Goal: Find specific page/section: Find specific page/section

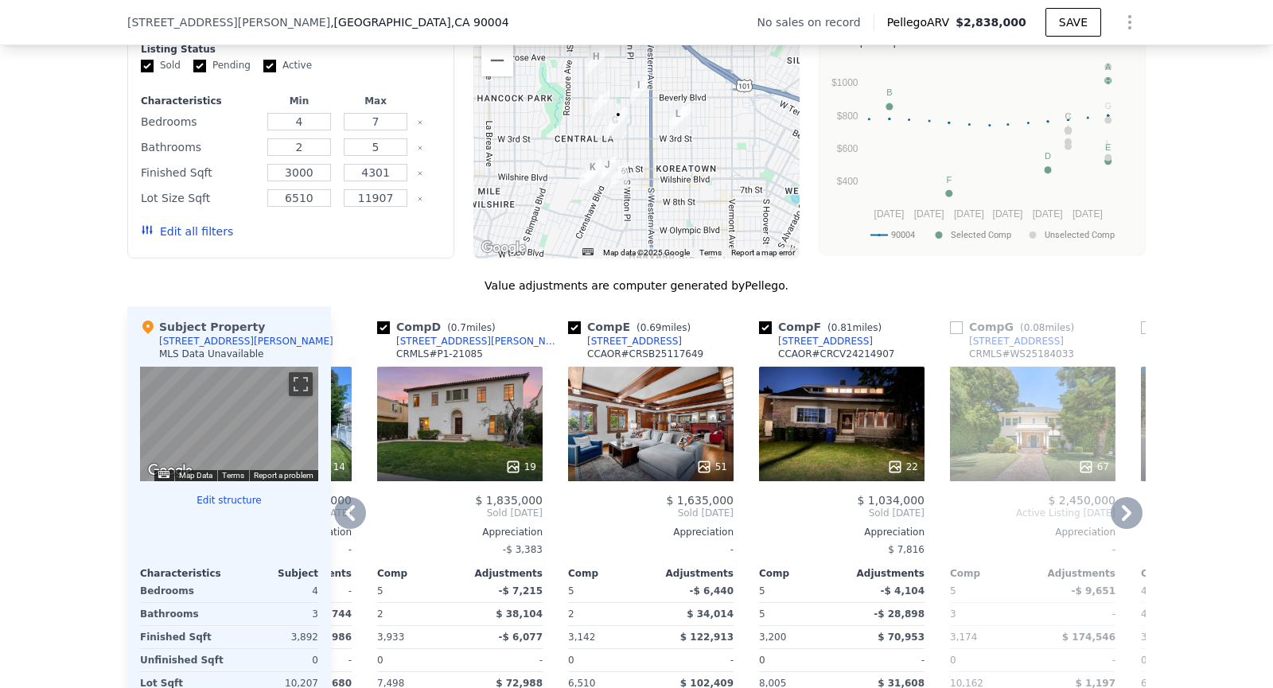
scroll to position [1280, 0]
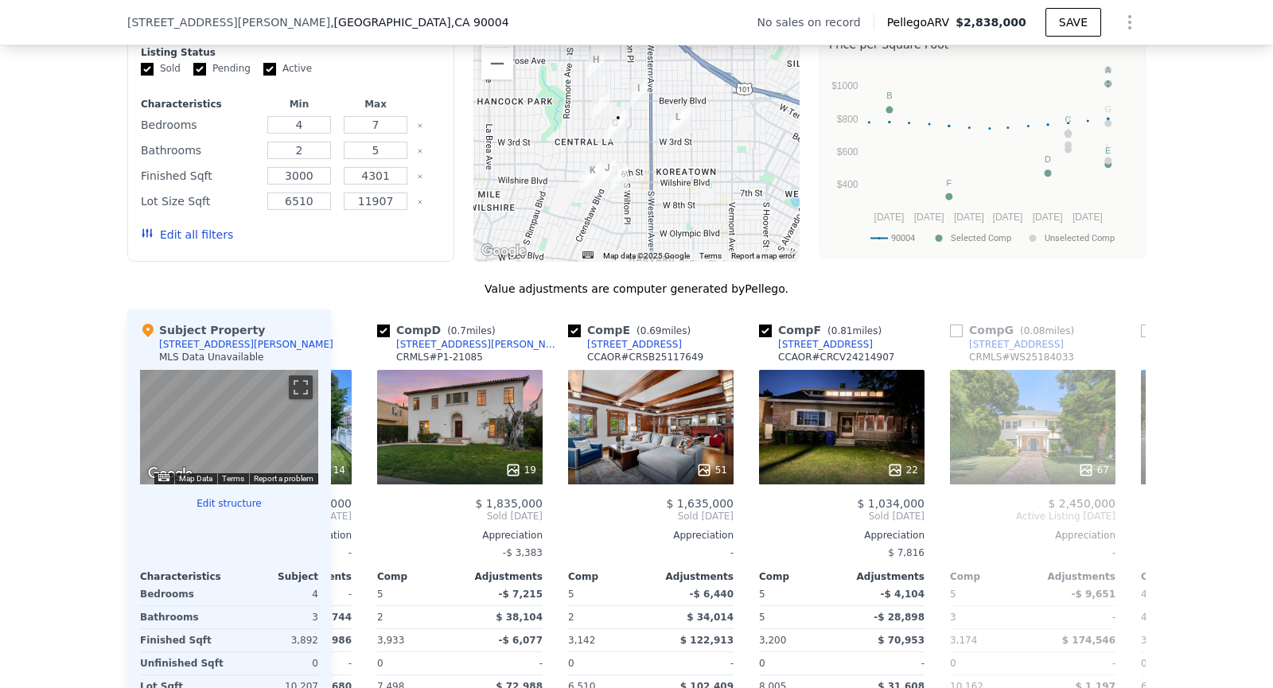
click at [613, 126] on img "233 S Van Ness Ave" at bounding box center [619, 123] width 18 height 27
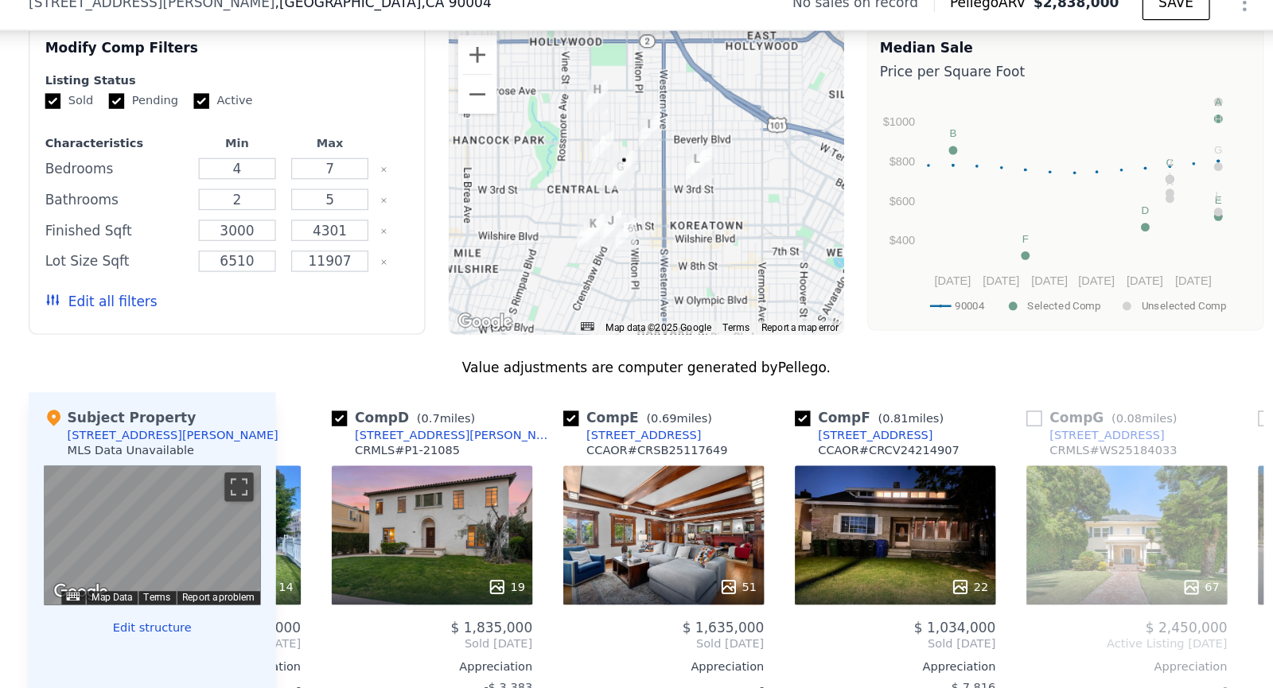
scroll to position [1247, 0]
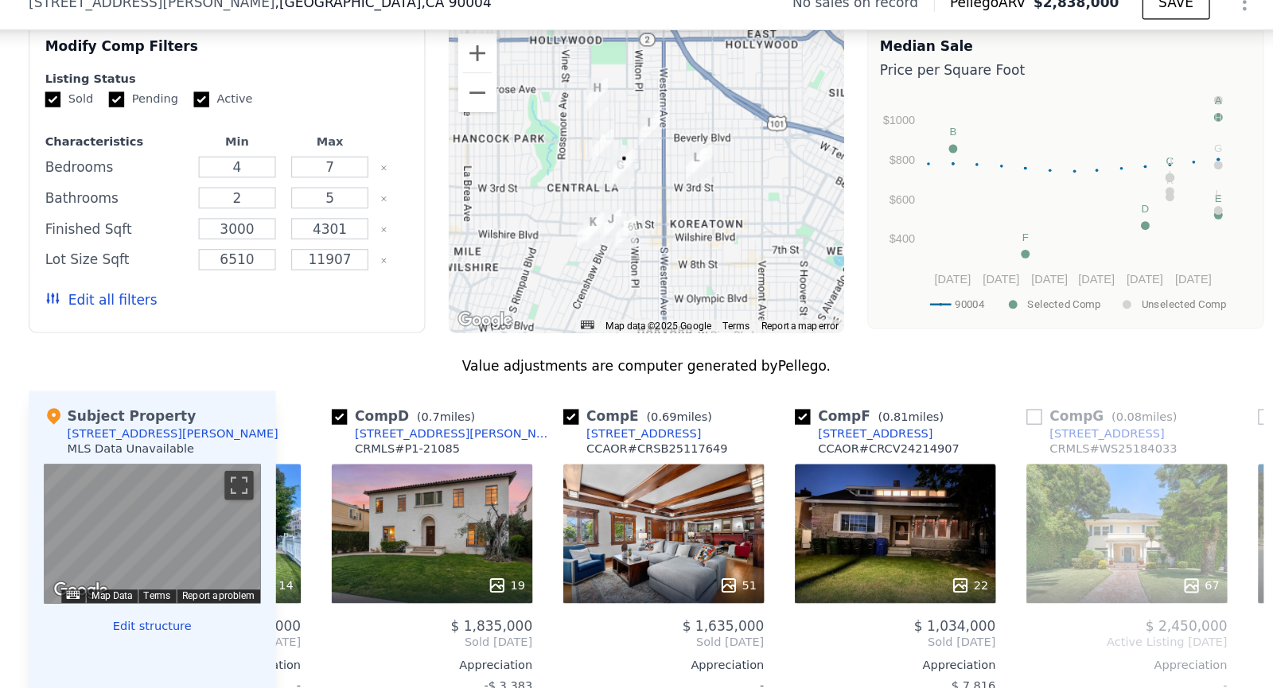
click at [514, 51] on div at bounding box center [636, 168] width 327 height 255
click at [496, 61] on button "Zoom in" at bounding box center [497, 65] width 32 height 32
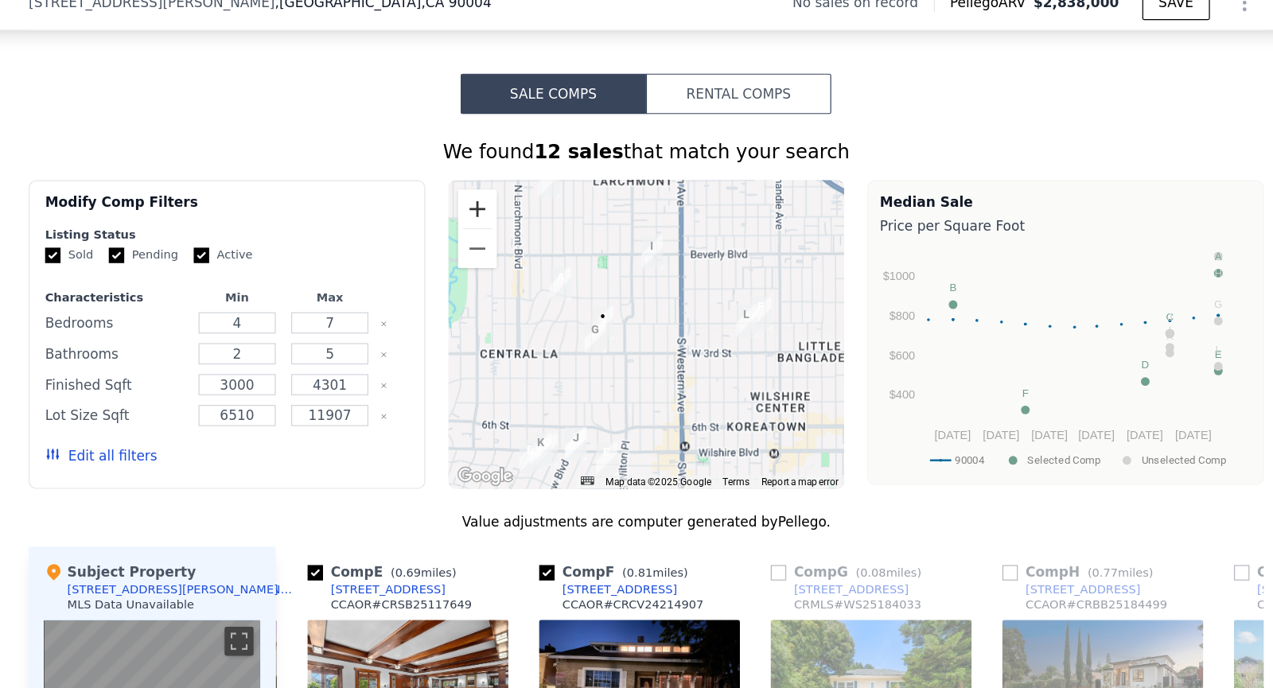
scroll to position [1120, 0]
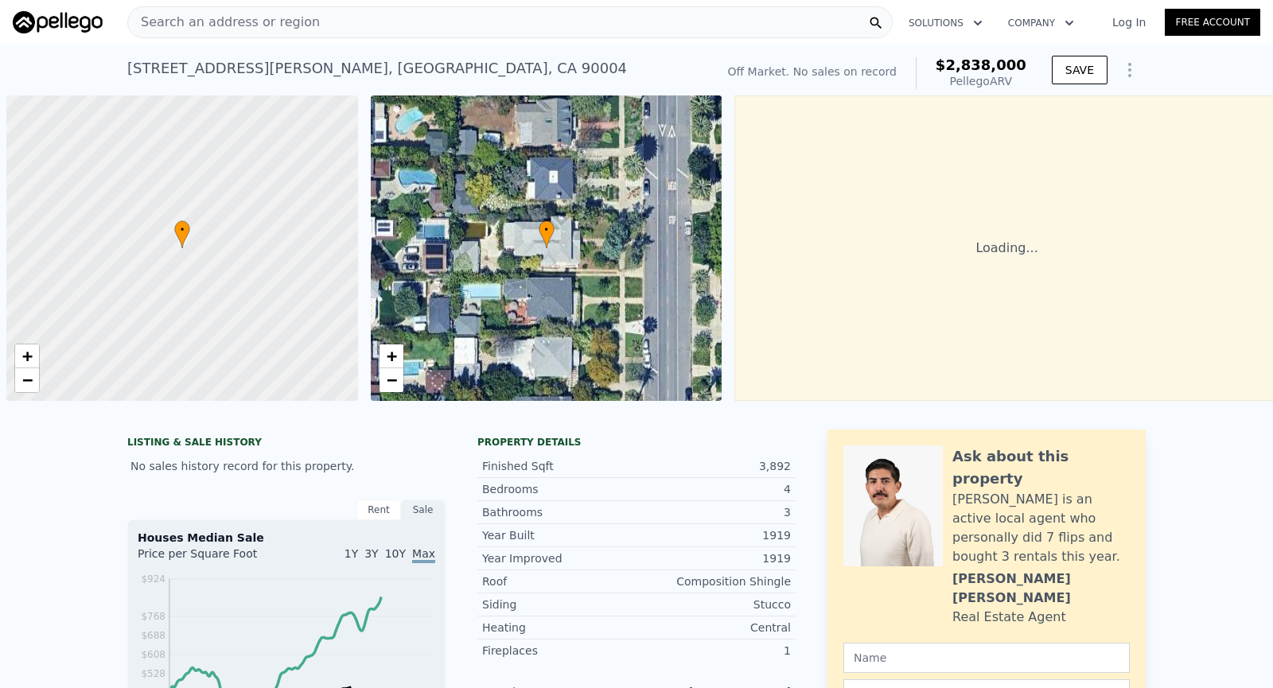
scroll to position [0, 6]
